Goal: Transaction & Acquisition: Register for event/course

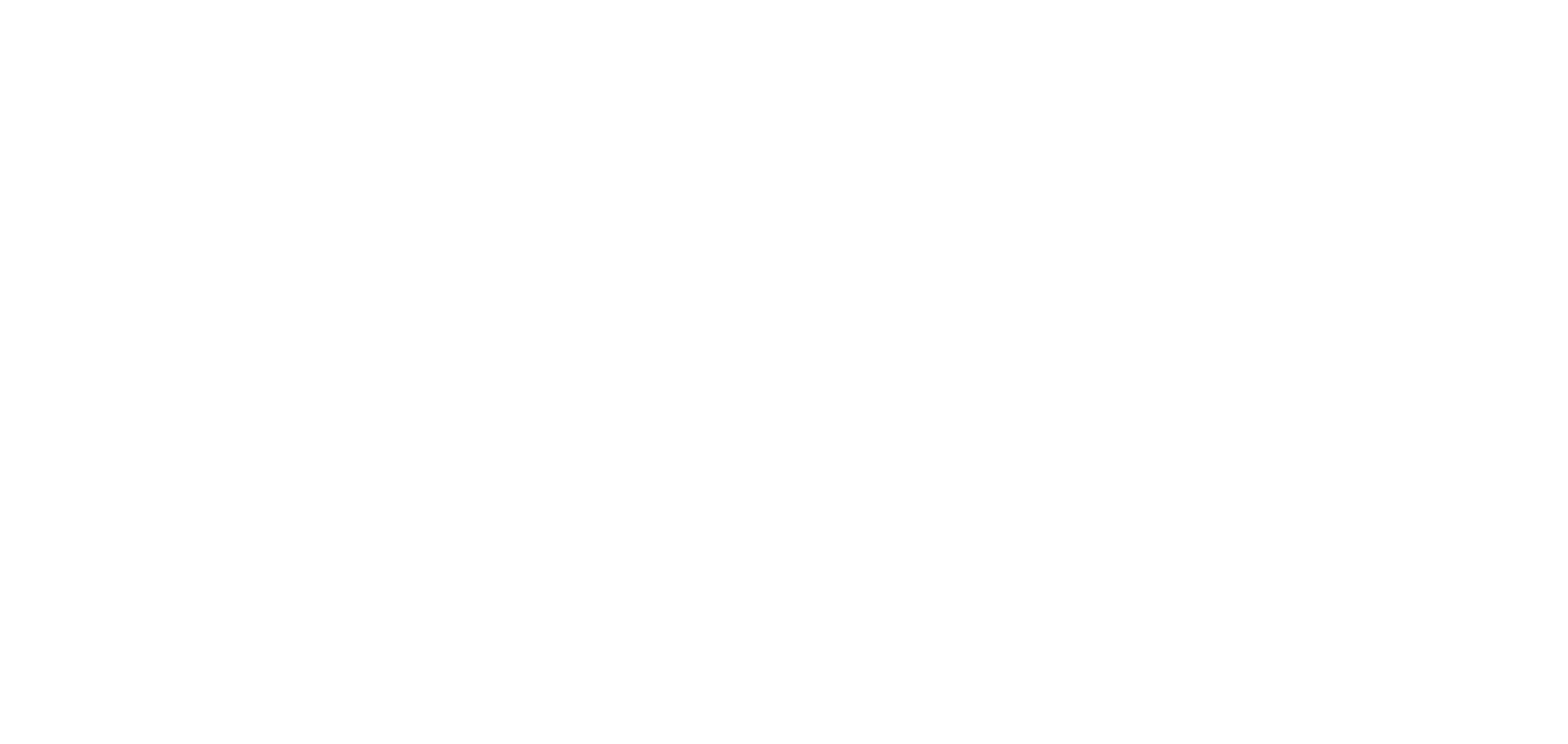
select select "MY"
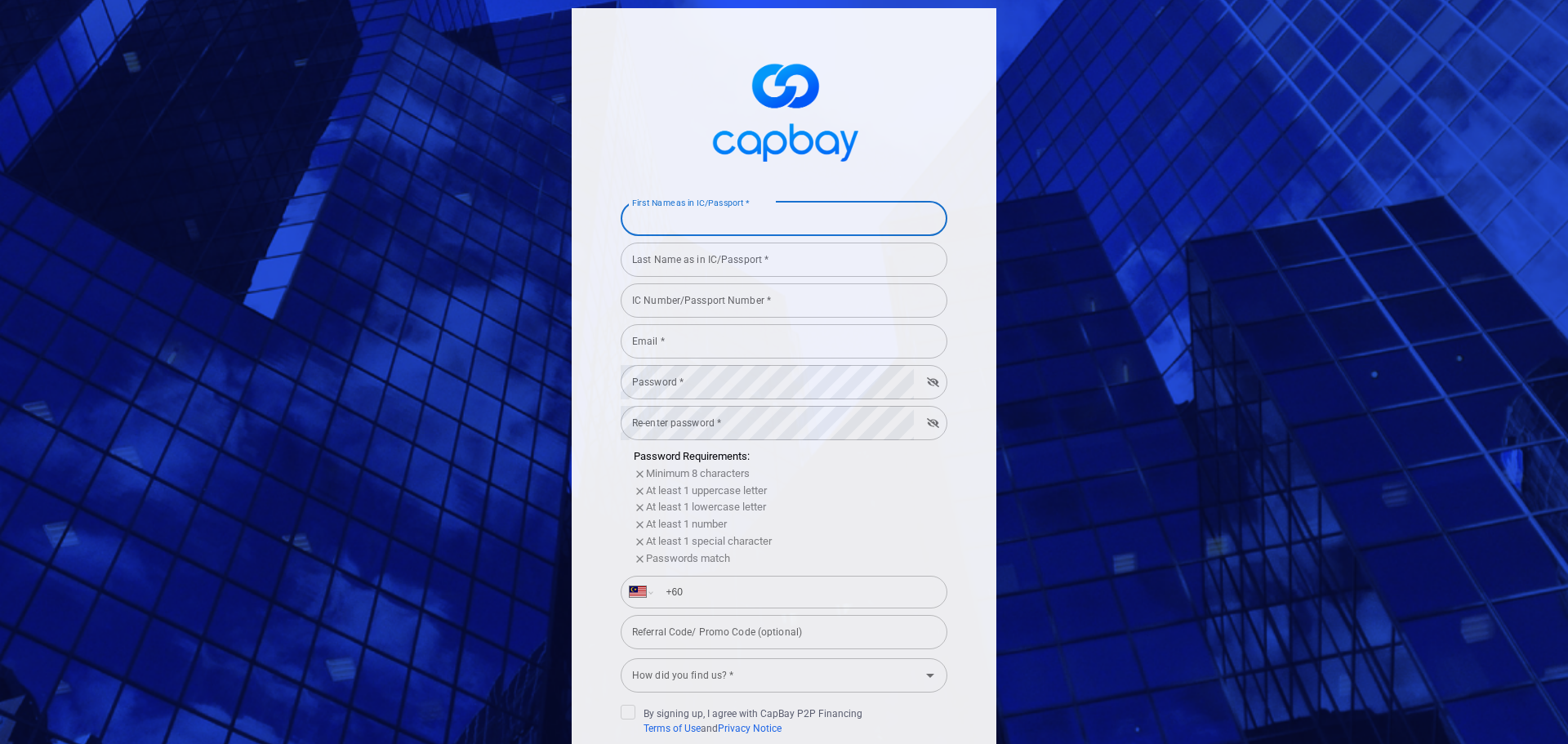
click at [872, 216] on input "First Name as in IC/Passport *" at bounding box center [784, 219] width 327 height 35
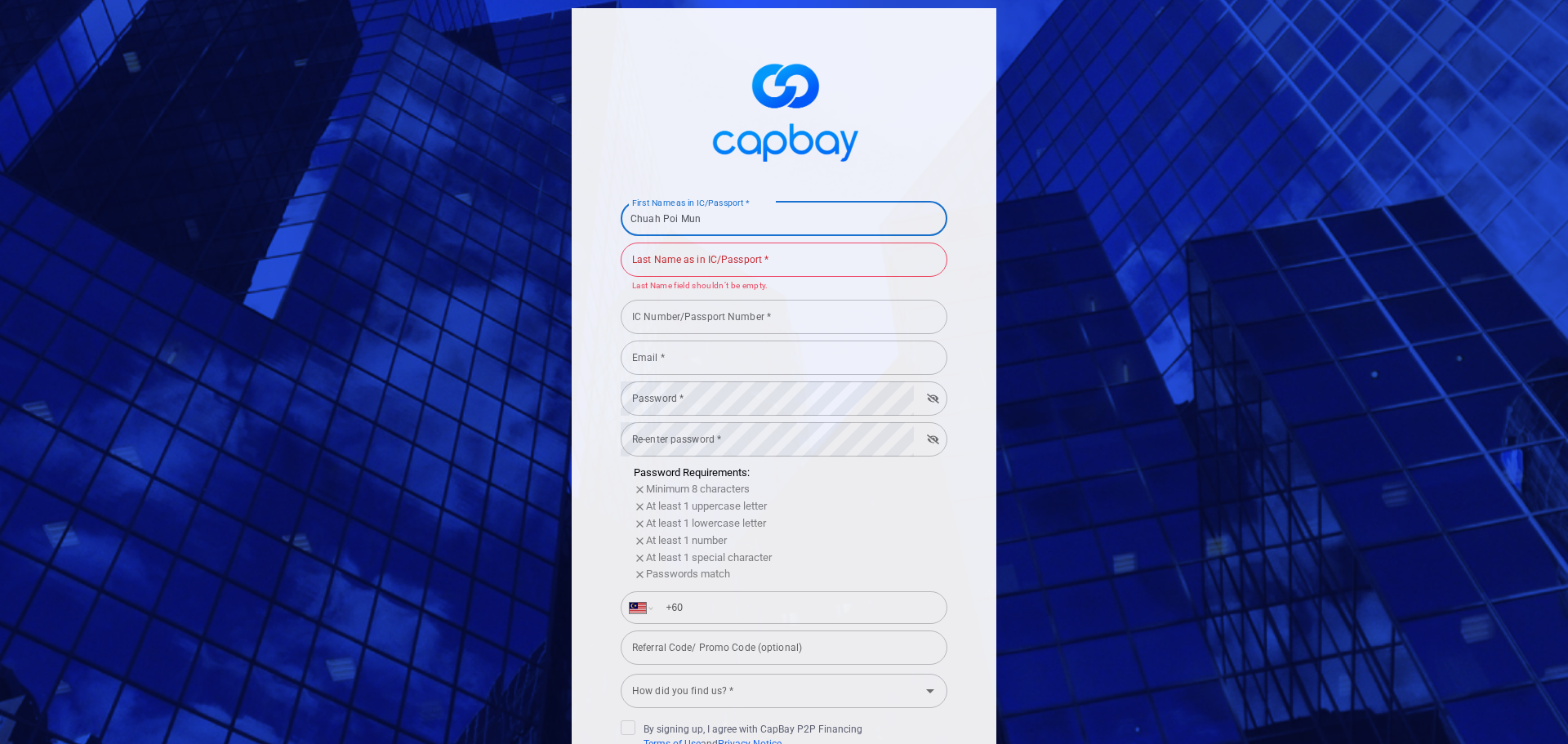
click at [789, 220] on input "Chuah Poi Mun" at bounding box center [784, 219] width 327 height 35
type input "Poi Mun"
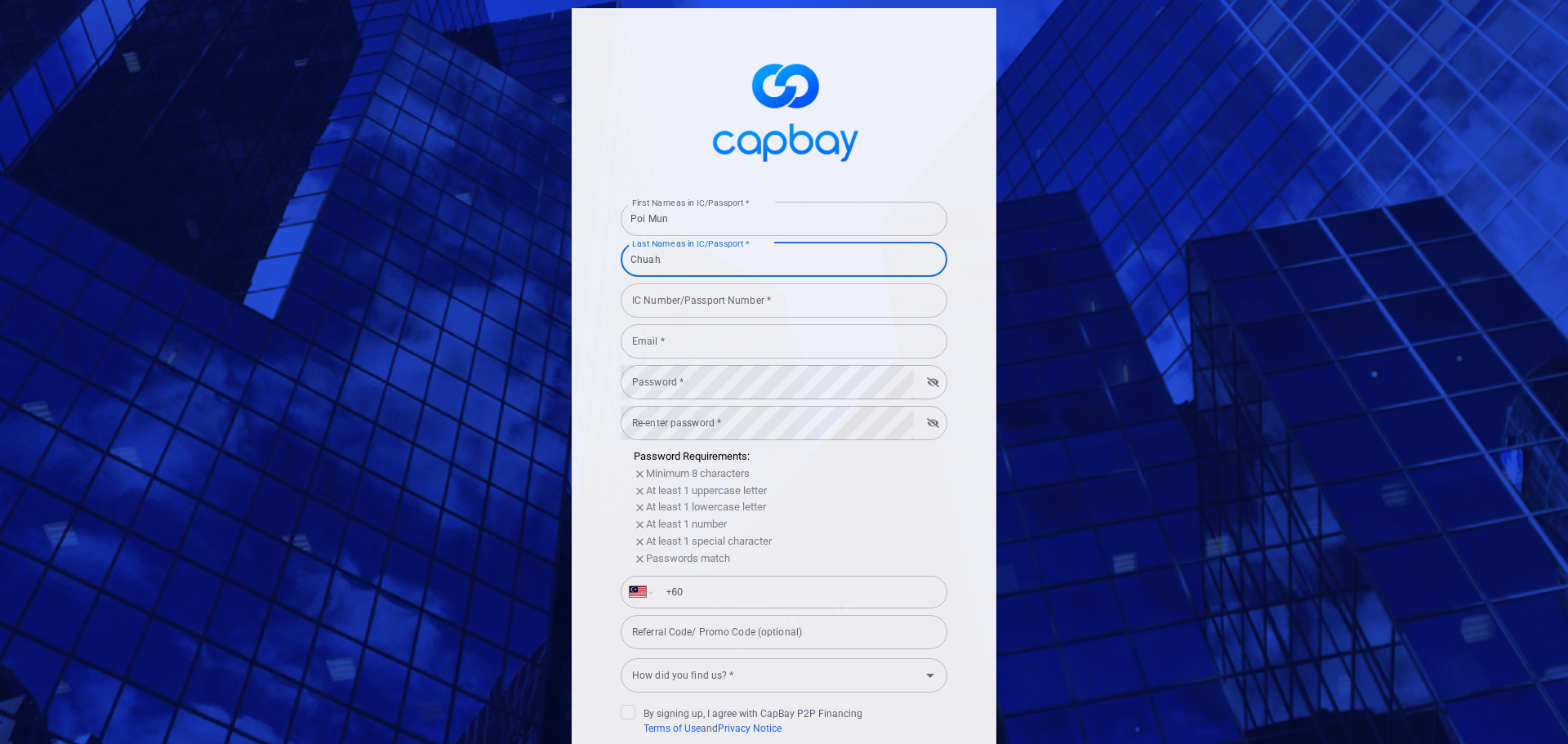
type input "Chuah"
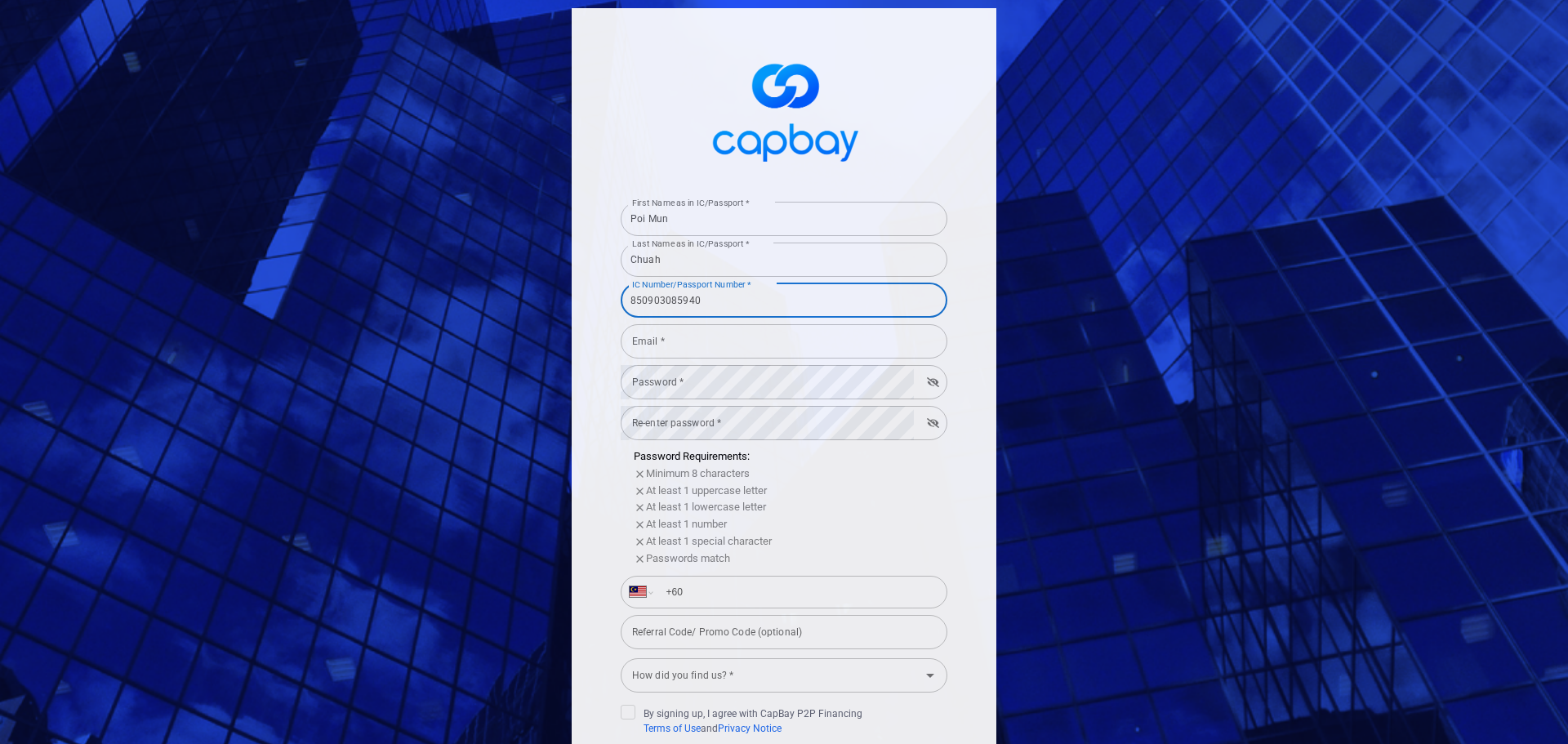
type input "850903085940"
click at [711, 332] on input "Email *" at bounding box center [784, 341] width 327 height 35
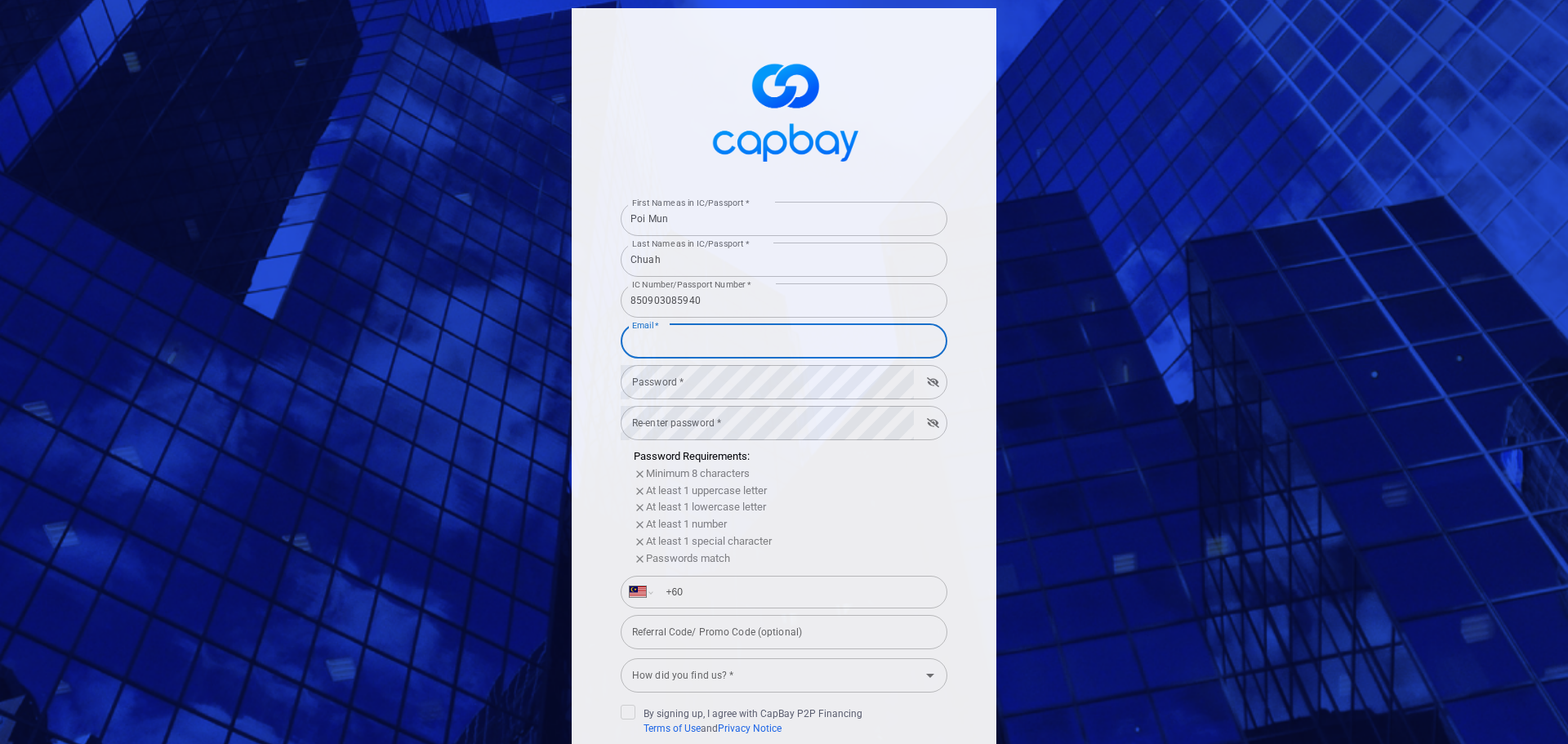
type input "[EMAIL_ADDRESS][DOMAIN_NAME]"
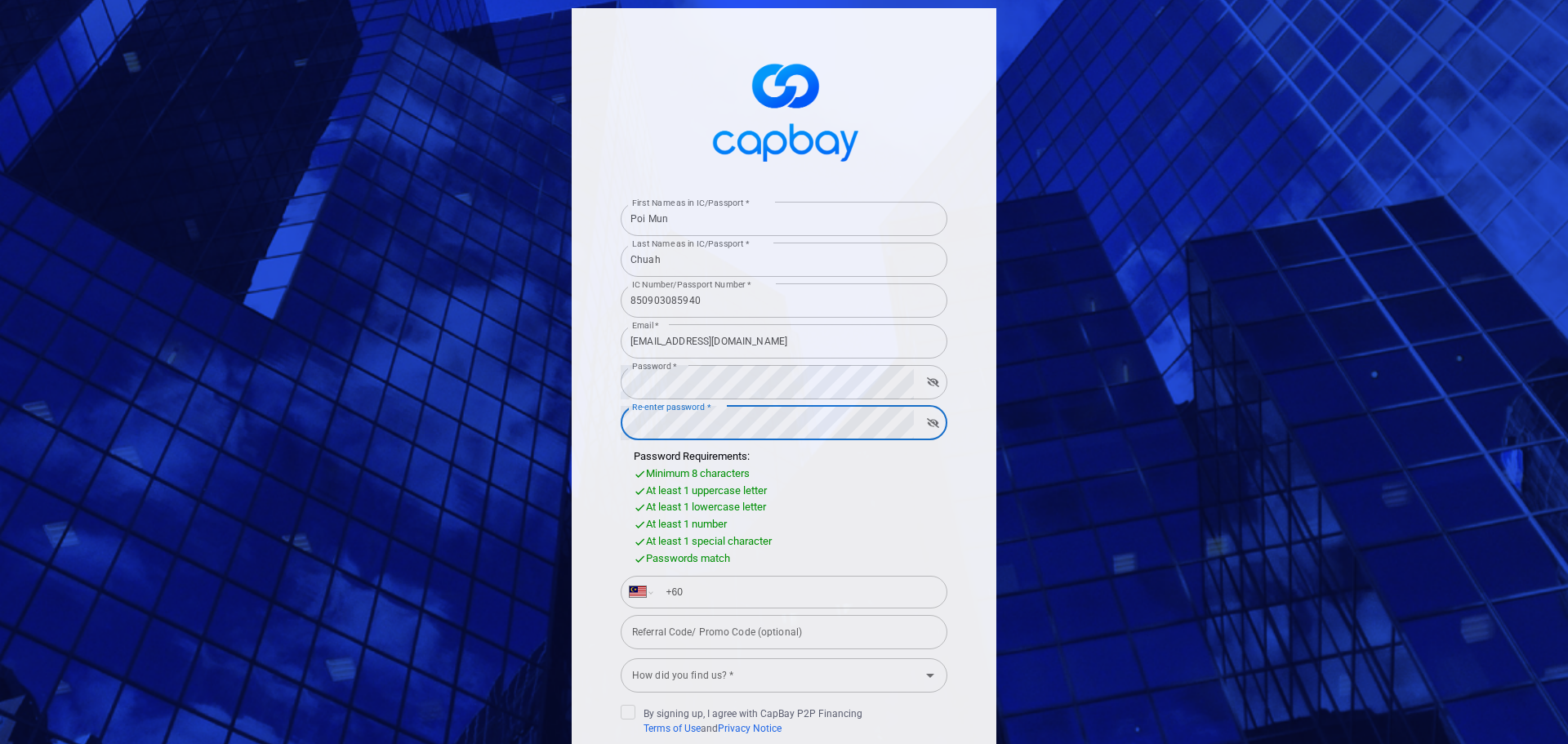
click at [825, 486] on div "At least 1 uppercase letter" at bounding box center [790, 492] width 314 height 17
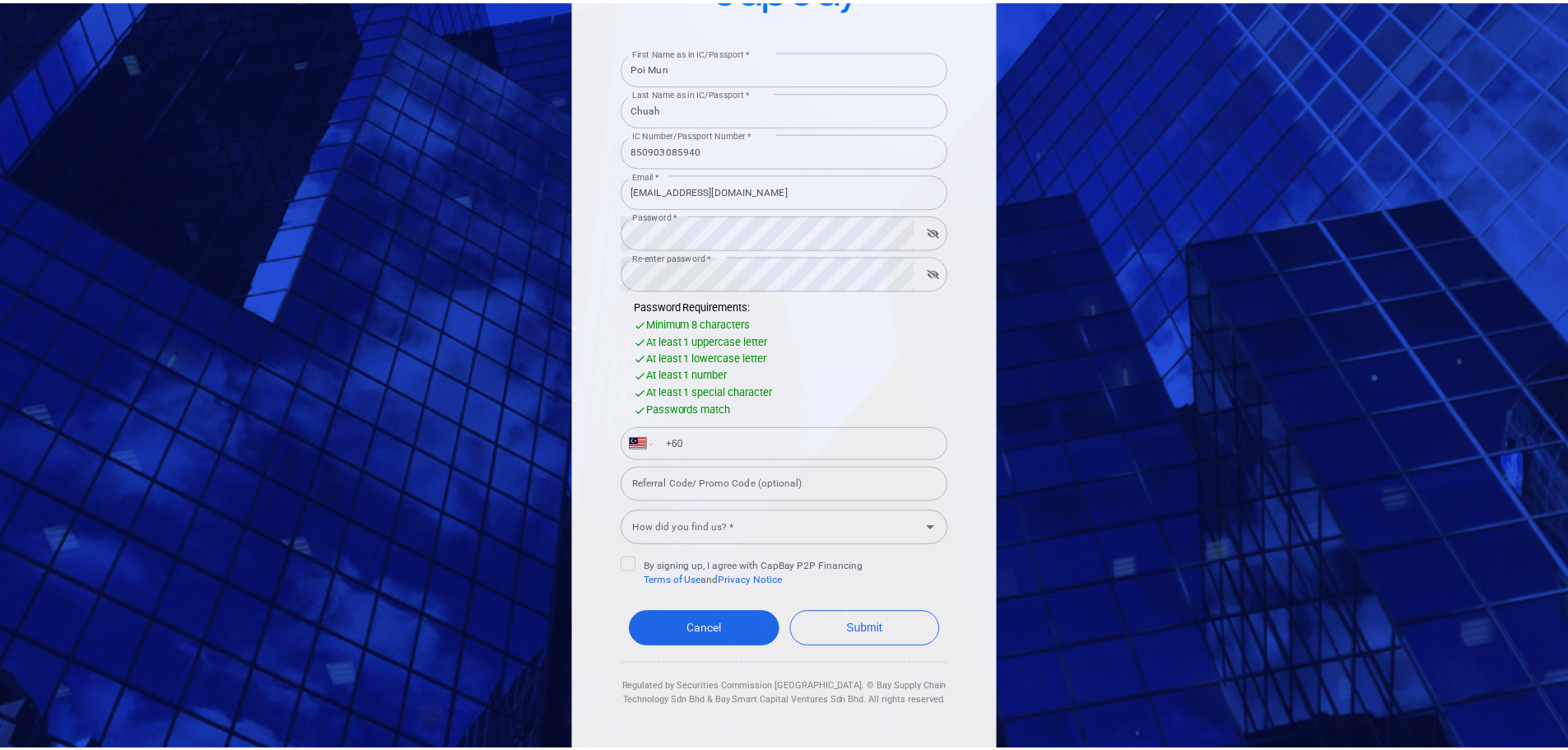
scroll to position [162, 0]
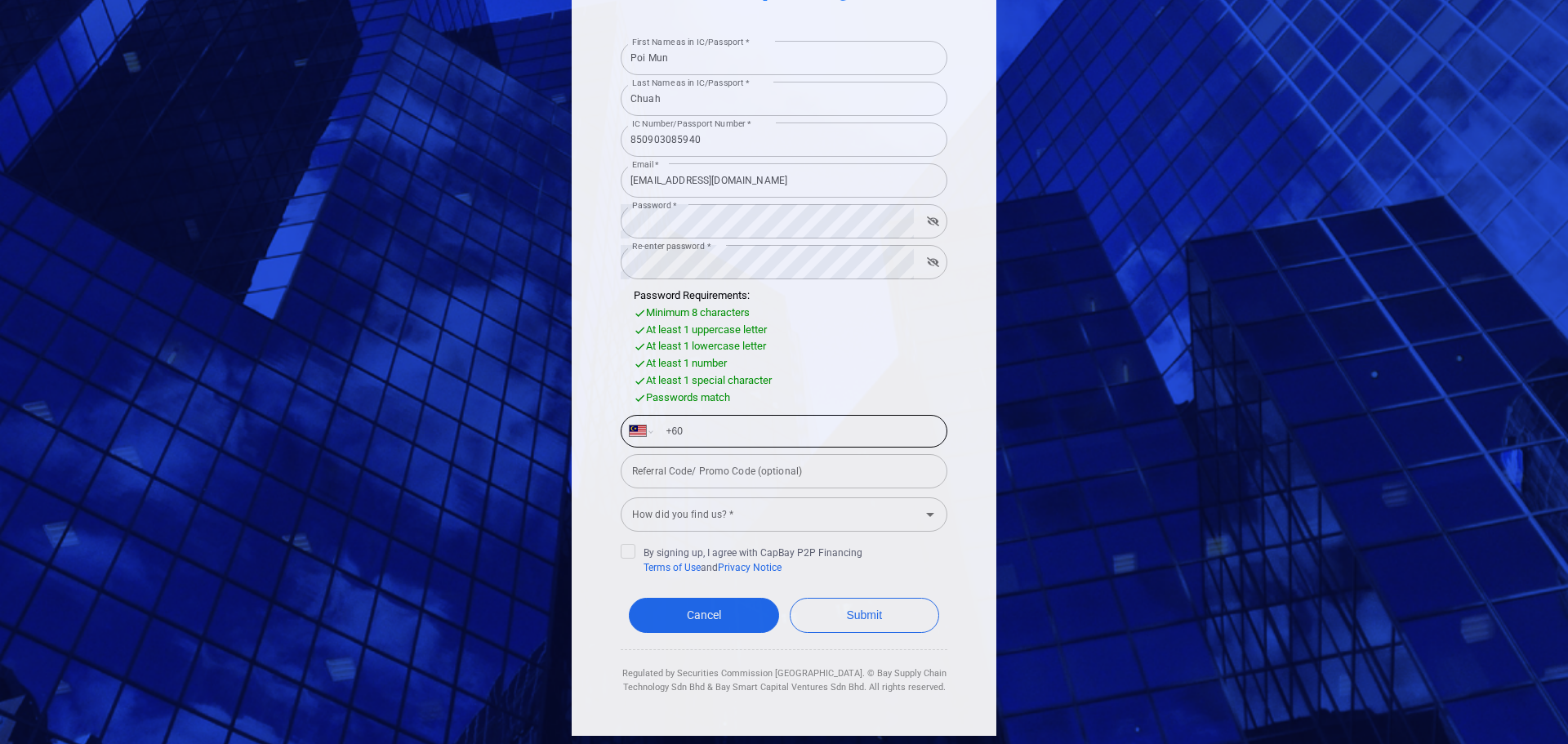
click at [782, 433] on input "+60" at bounding box center [797, 431] width 282 height 26
type input "[PHONE_NUMBER]"
click at [780, 467] on input "Referral Code/ Promo Code (optional)" at bounding box center [784, 472] width 327 height 35
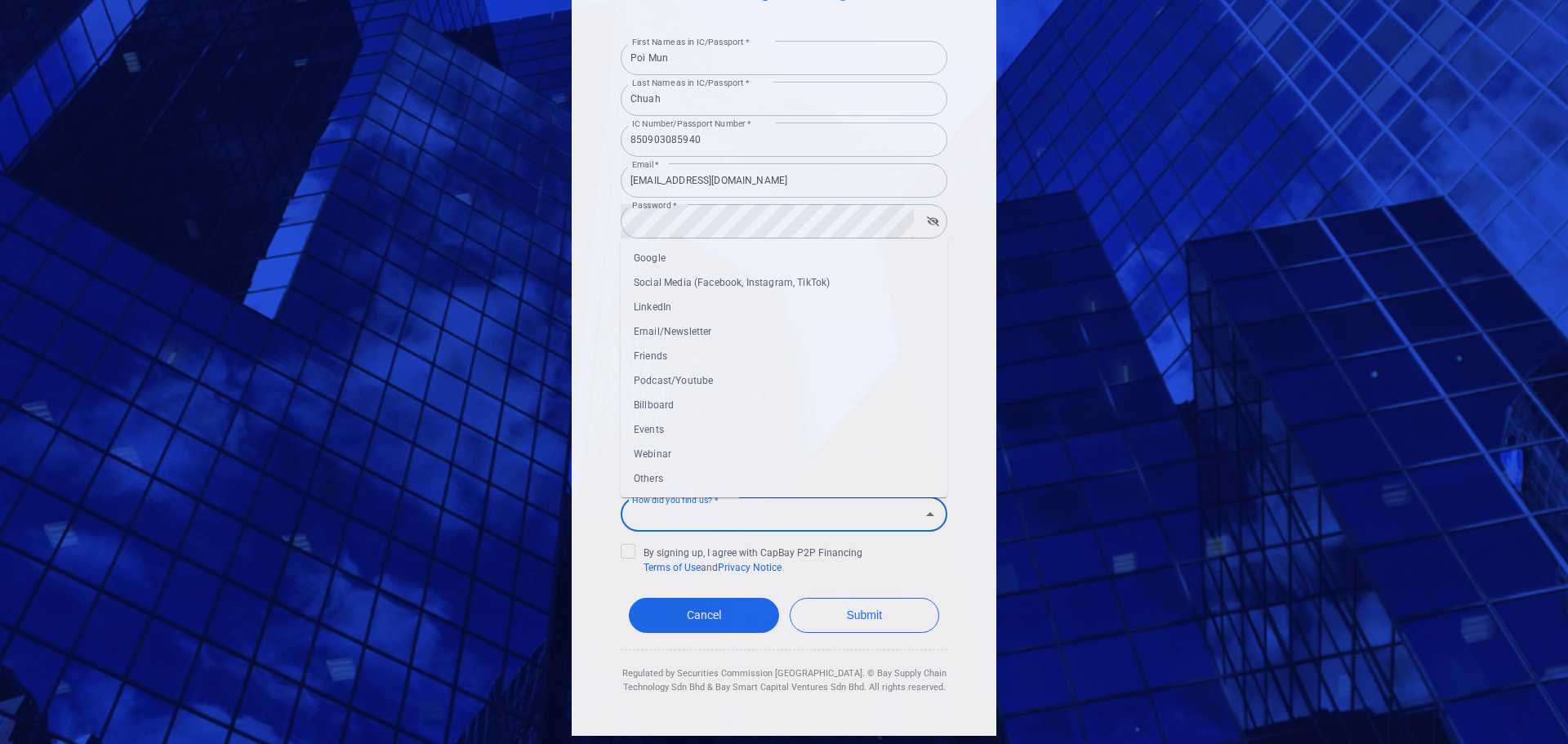
click at [746, 512] on input "How did you find us? *" at bounding box center [771, 513] width 290 height 30
click at [699, 252] on li "Google" at bounding box center [784, 258] width 327 height 24
type input "Google"
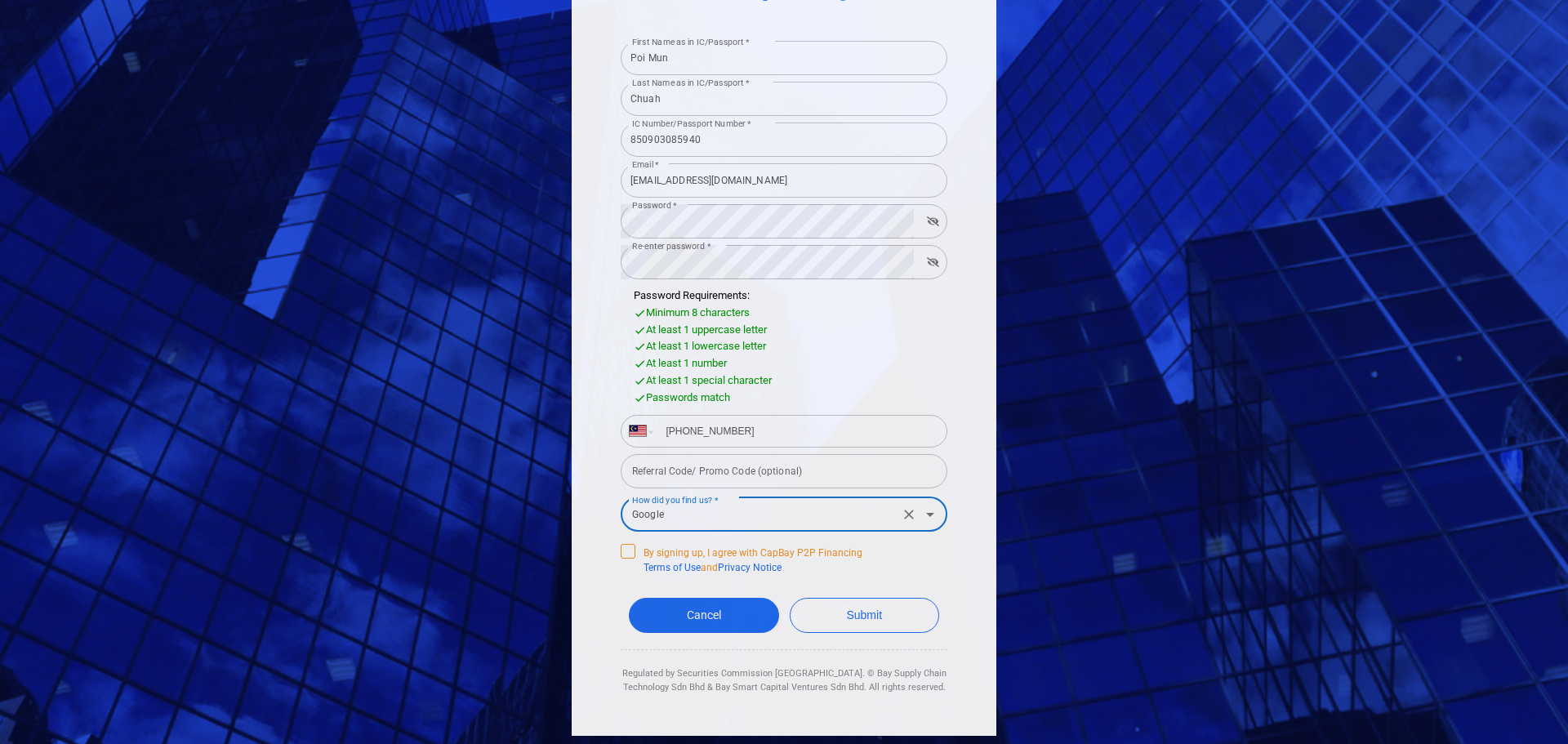
drag, startPoint x: 618, startPoint y: 551, endPoint x: 636, endPoint y: 560, distance: 20.1
click at [621, 550] on icon at bounding box center [627, 550] width 13 height 13
click at [0, 0] on input "By signing up, I agree with CapBay P2P Financing Terms of Use and Privacy Notice" at bounding box center [0, 0] width 0 height 0
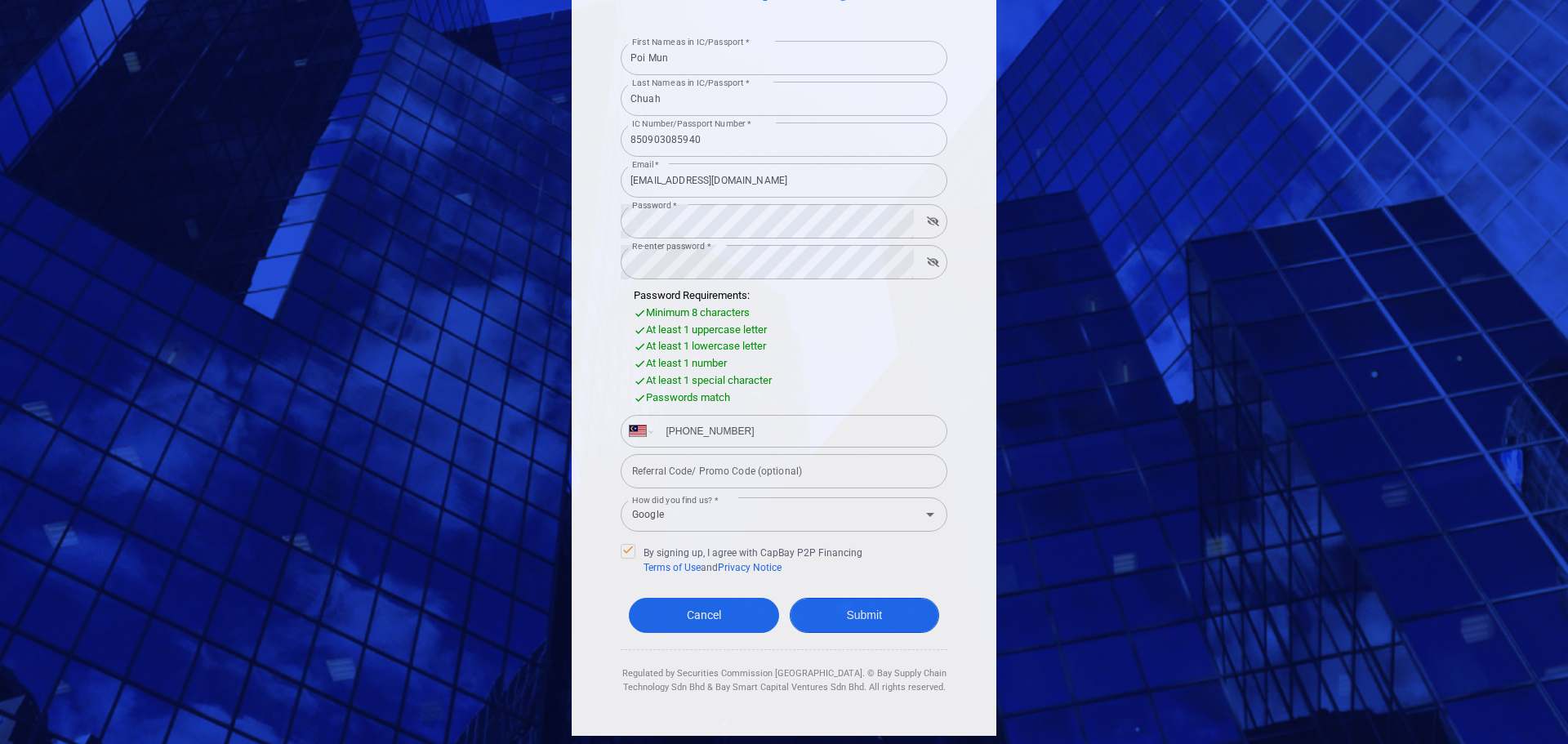
click at [883, 622] on button "Submit" at bounding box center [865, 615] width 150 height 35
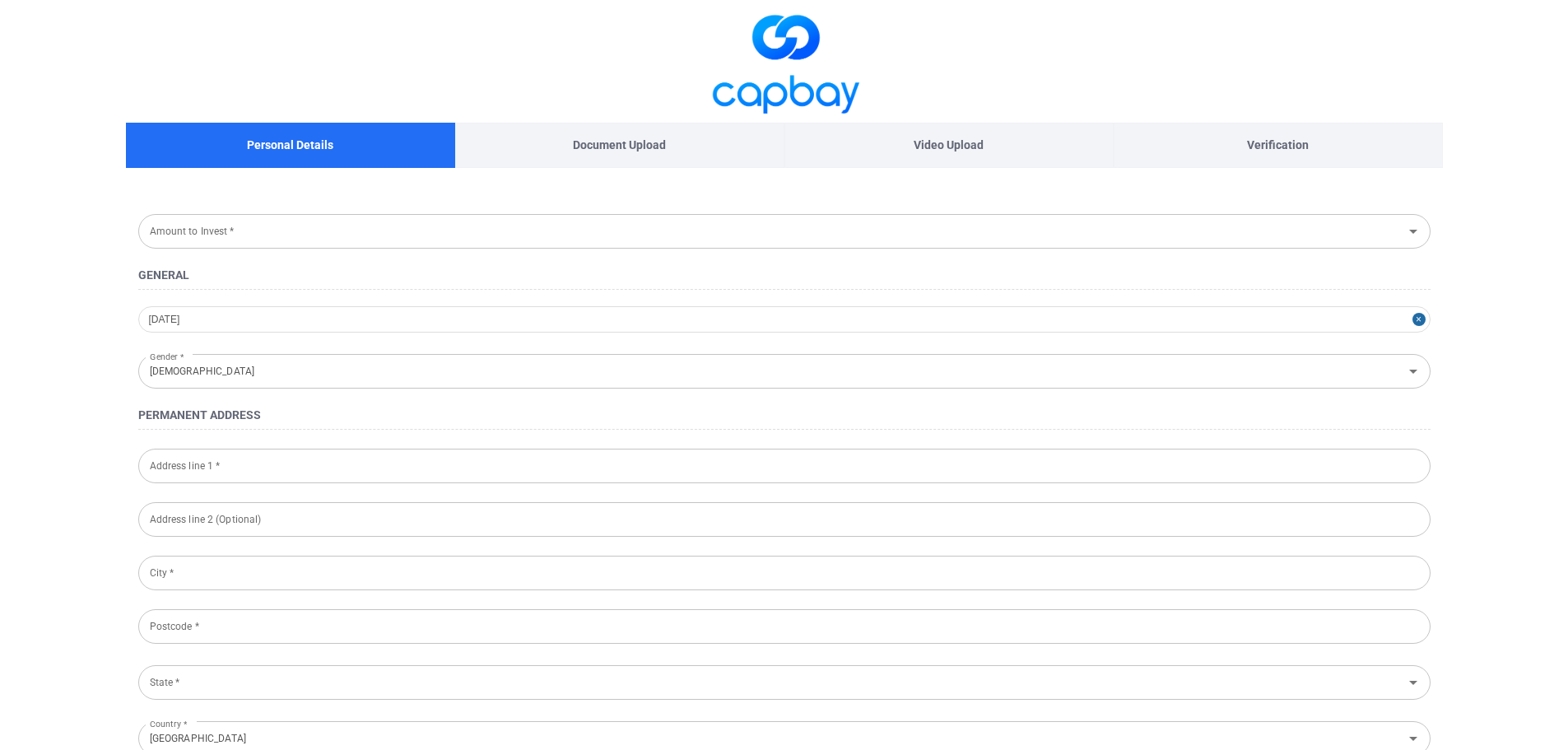
click at [502, 229] on input "Amount to Invest *" at bounding box center [770, 231] width 1255 height 30
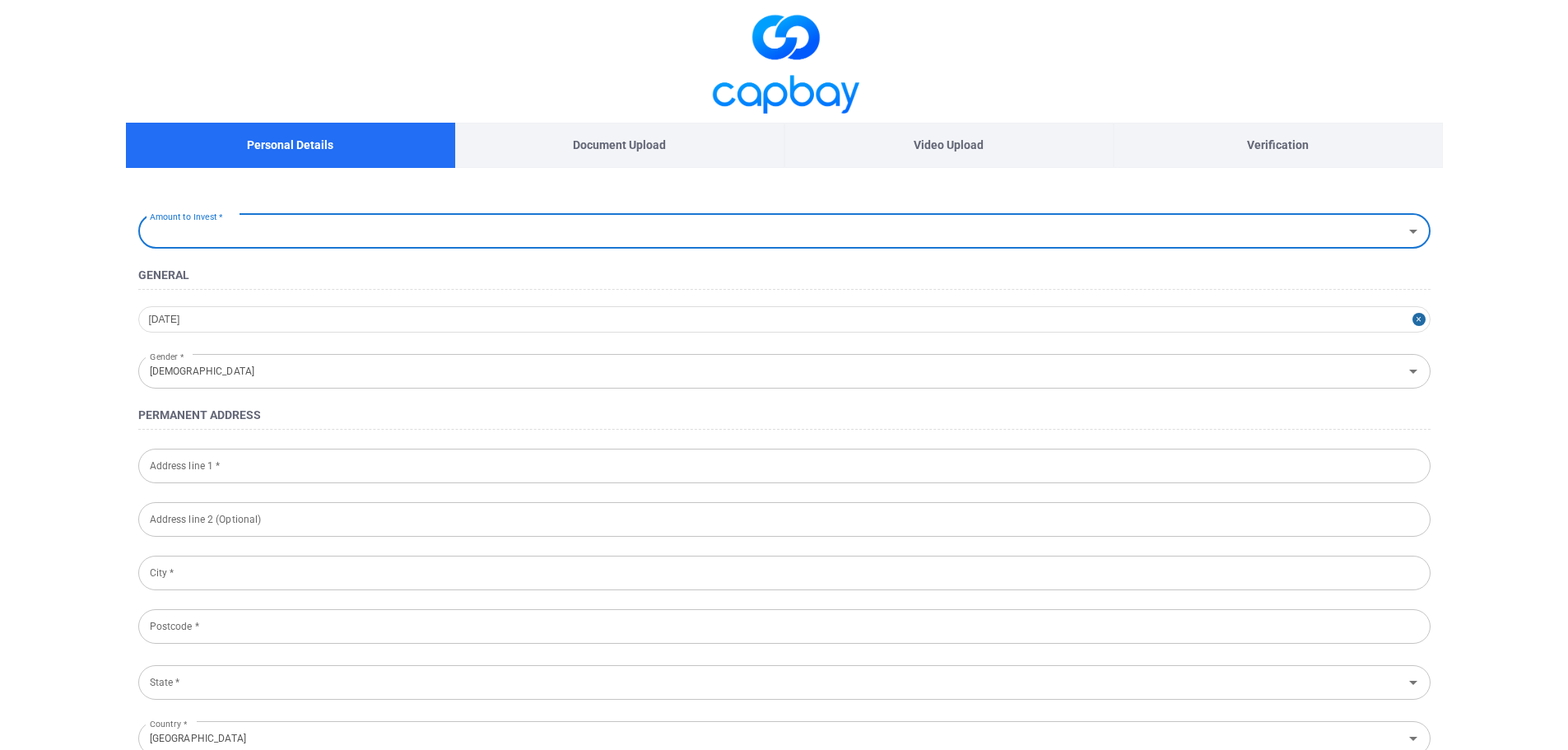
click at [656, 150] on p "Document Upload" at bounding box center [619, 145] width 93 height 18
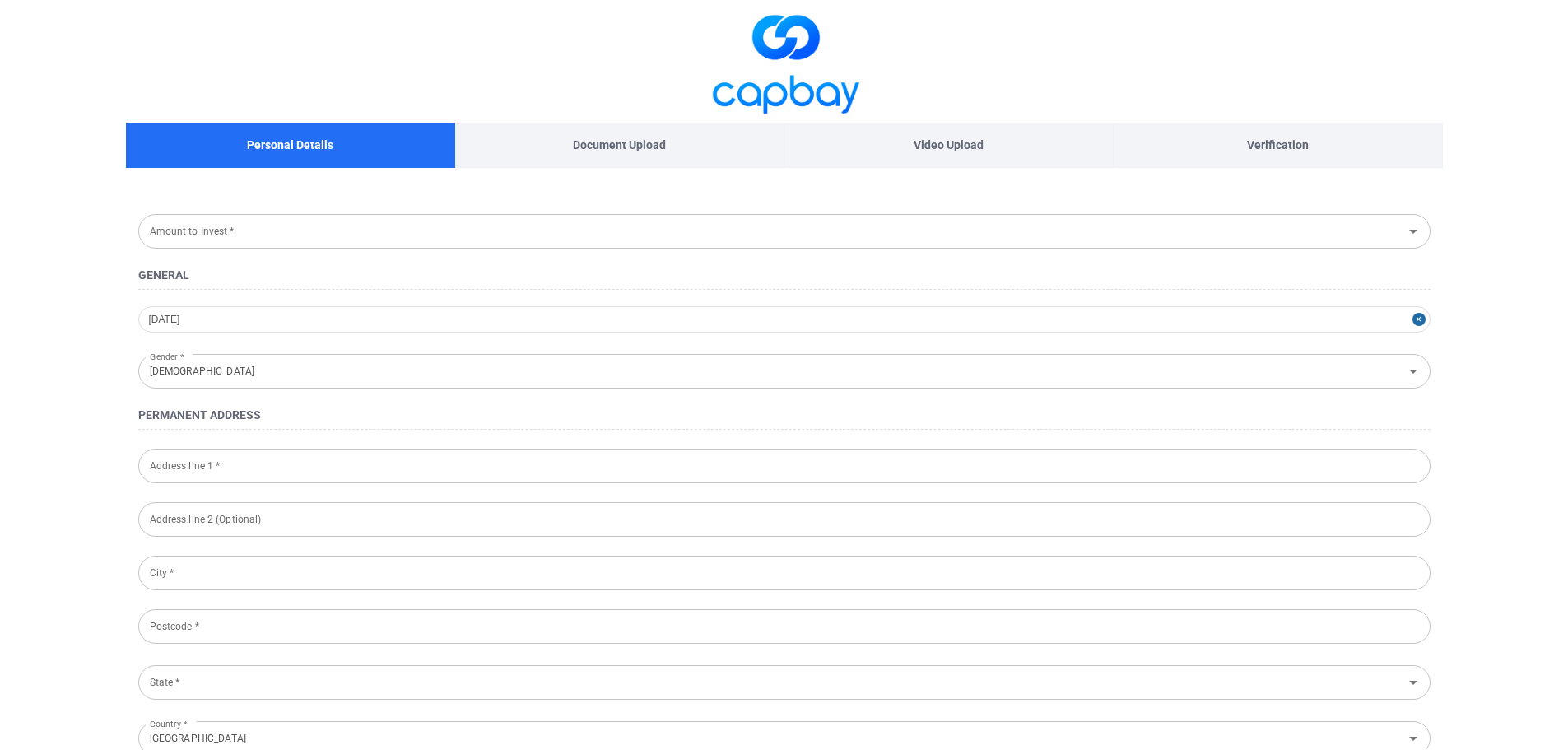
click at [991, 145] on div "Video Upload" at bounding box center [949, 145] width 329 height 45
click at [1264, 128] on div "Verification" at bounding box center [1278, 145] width 329 height 45
